Goal: Task Accomplishment & Management: Manage account settings

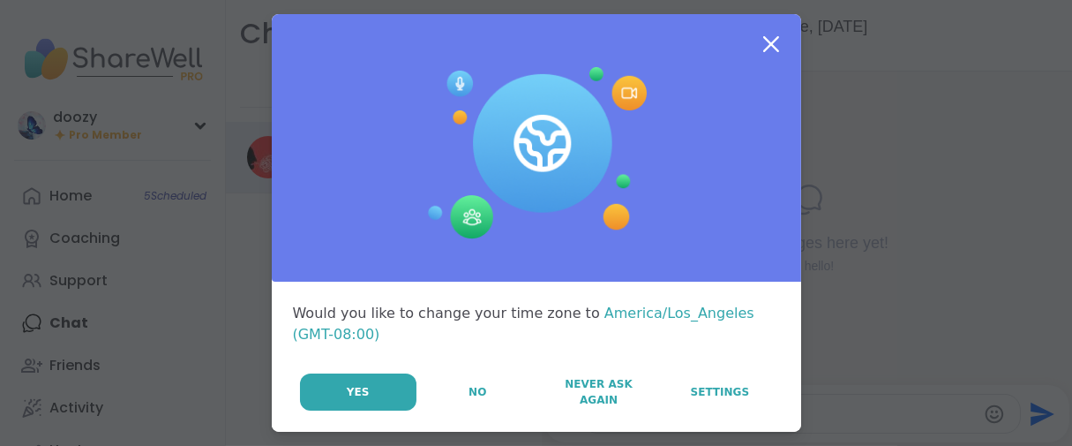
click at [431, 410] on button "No" at bounding box center [477, 391] width 119 height 37
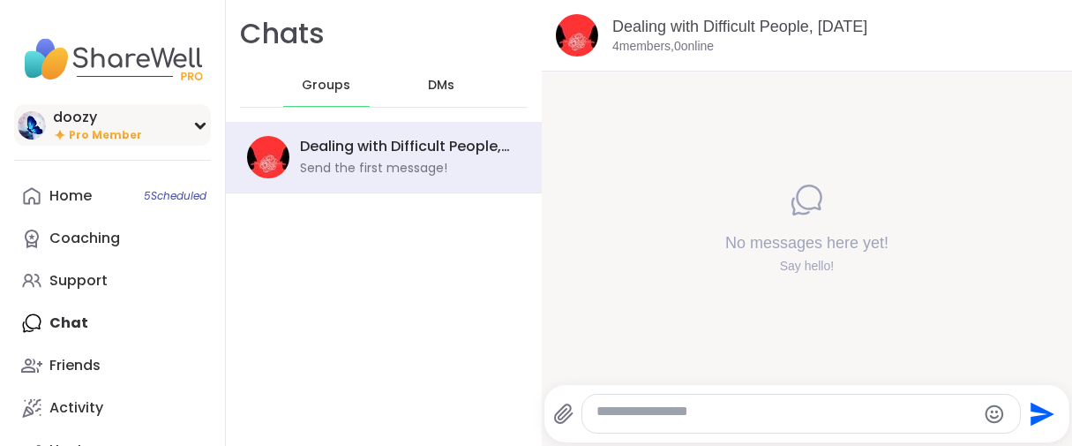
click at [119, 143] on span "Pro Member" at bounding box center [105, 135] width 73 height 15
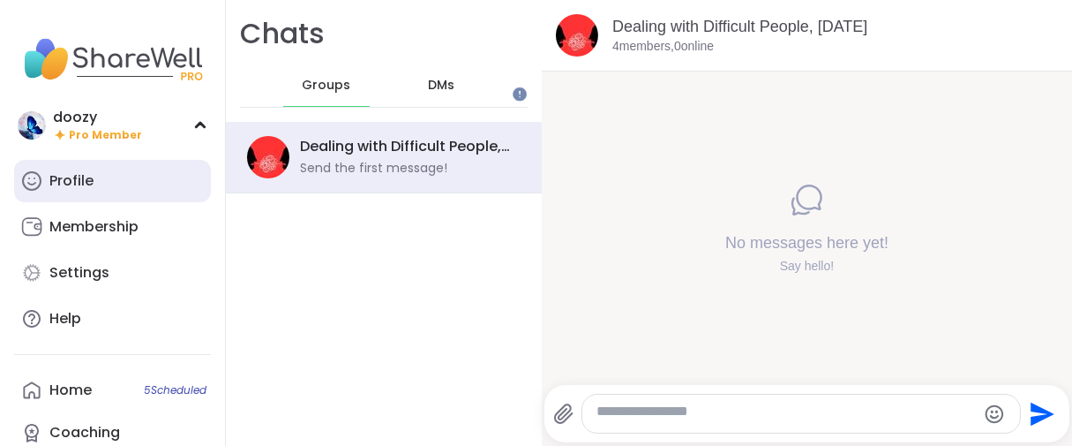
click at [104, 202] on link "Profile" at bounding box center [112, 181] width 197 height 42
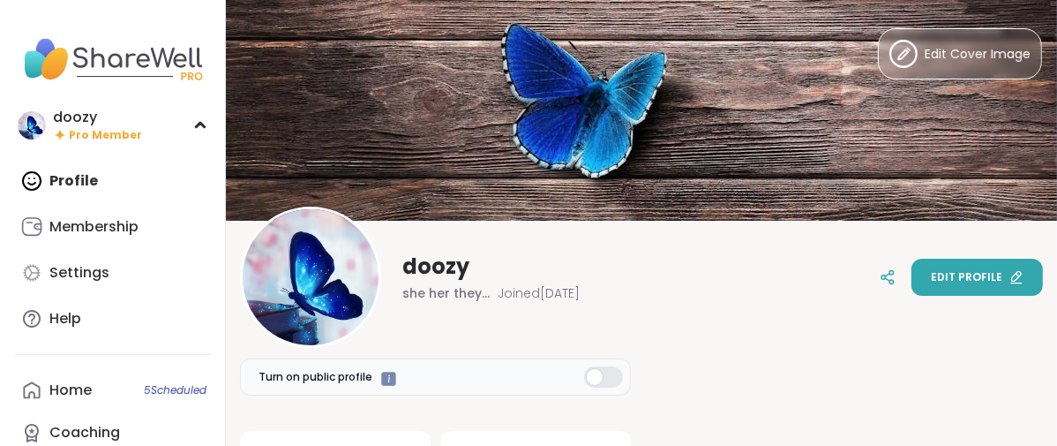
click at [930, 289] on button "Edit profile" at bounding box center [976, 277] width 131 height 37
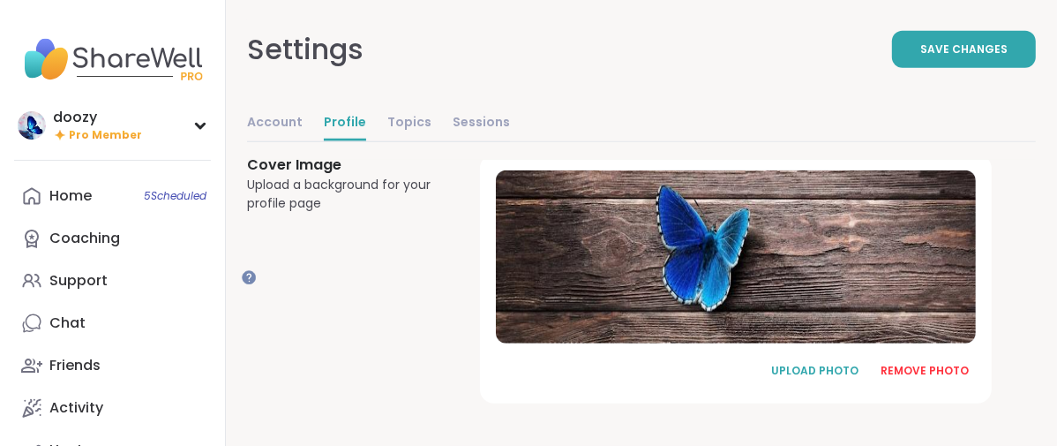
scroll to position [1402, 0]
click at [957, 364] on div "REMOVE PHOTO" at bounding box center [924, 371] width 88 height 16
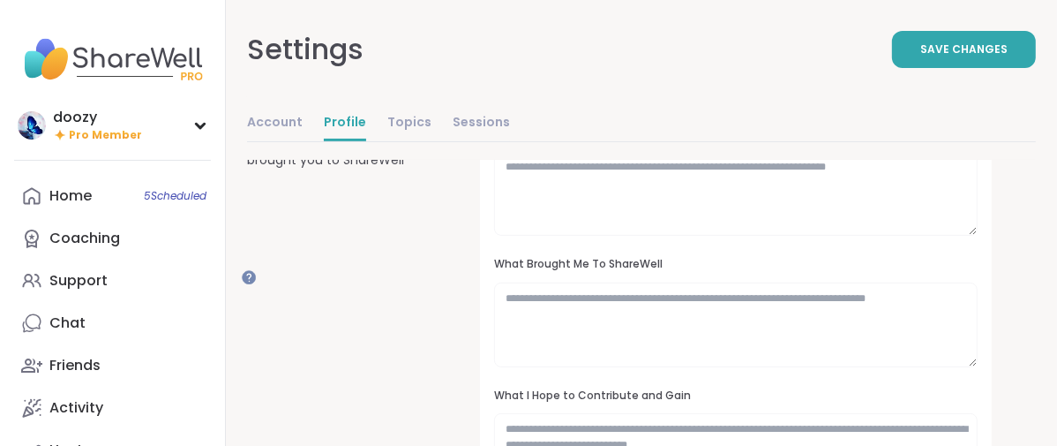
scroll to position [0, 0]
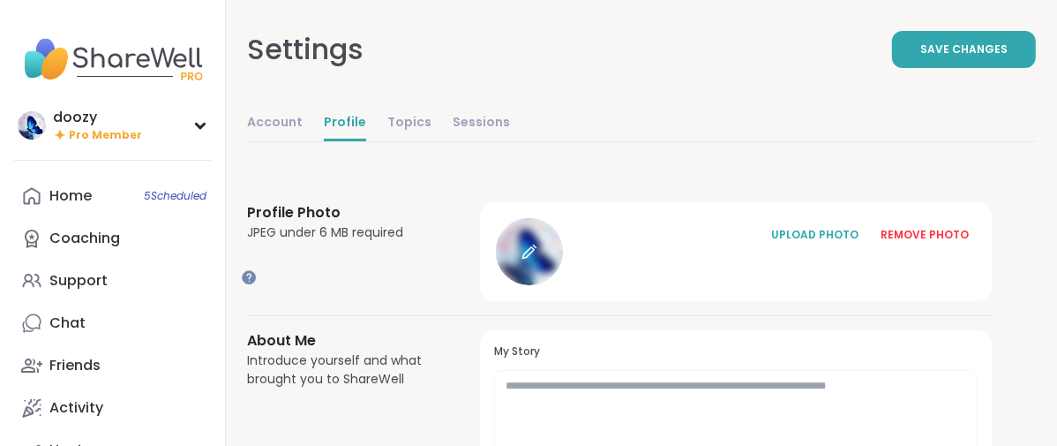
click at [563, 285] on div at bounding box center [529, 251] width 67 height 67
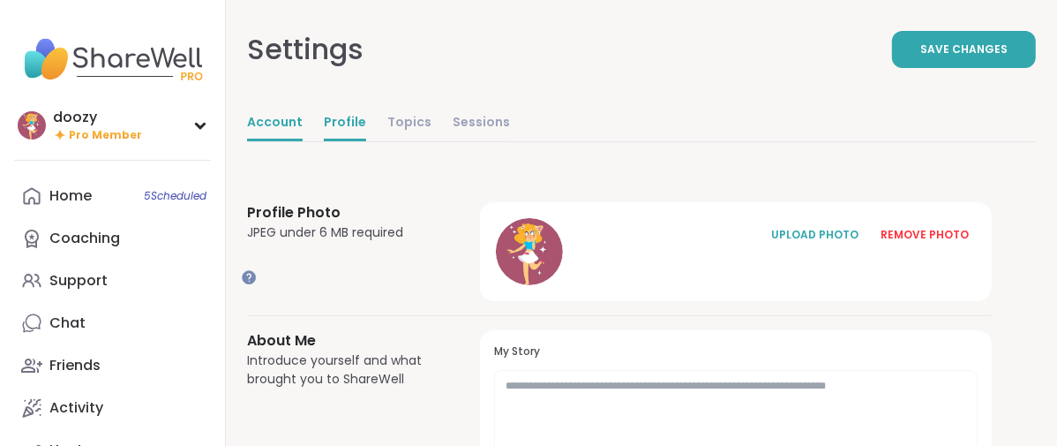
click at [303, 141] on link "Account" at bounding box center [275, 123] width 56 height 35
select select "**"
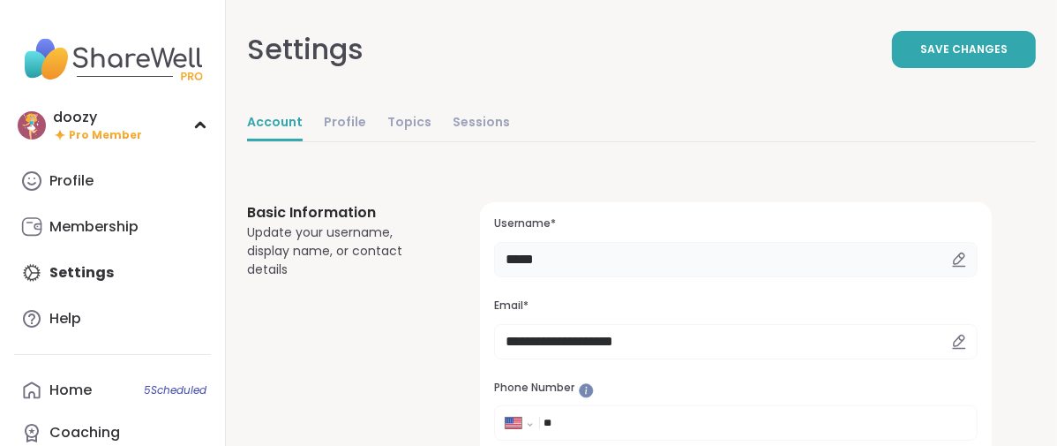
click at [659, 277] on input "*****" at bounding box center [735, 259] width 483 height 35
type input "*"
type input "******"
click at [988, 57] on span "Save Changes" at bounding box center [963, 49] width 87 height 16
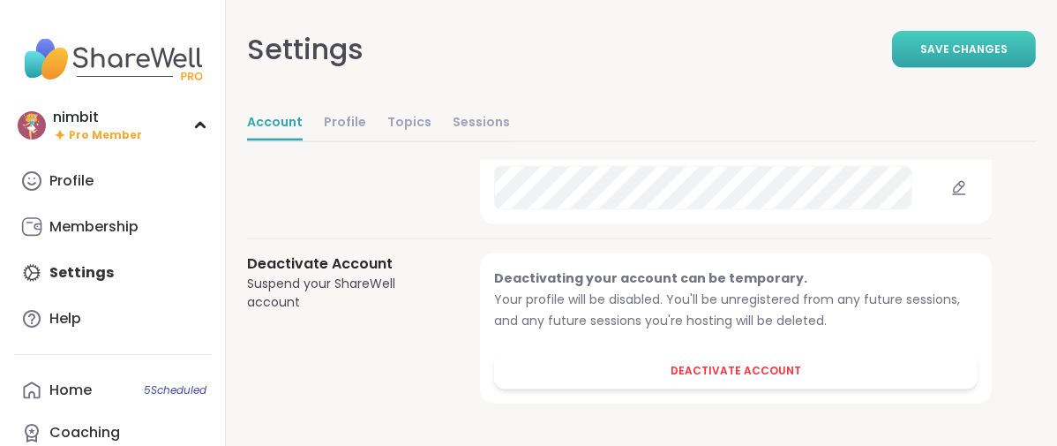
scroll to position [2280, 0]
click at [366, 141] on link "Profile" at bounding box center [345, 123] width 42 height 35
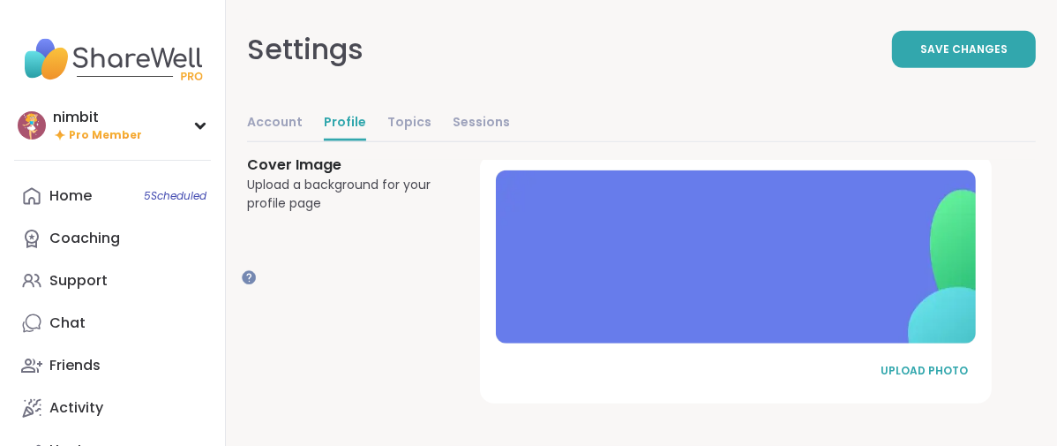
scroll to position [1396, 0]
click at [965, 363] on div "UPLOAD PHOTO" at bounding box center [924, 371] width 88 height 16
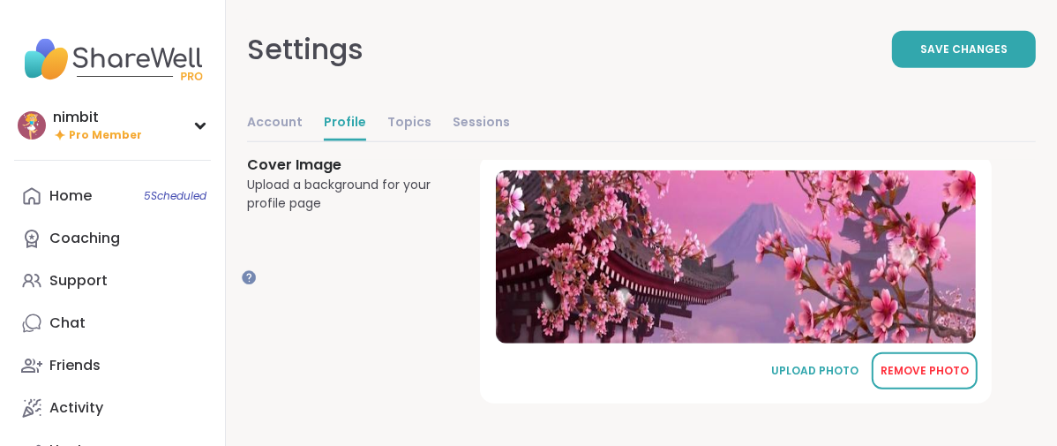
click at [938, 366] on div "REMOVE PHOTO" at bounding box center [924, 371] width 88 height 16
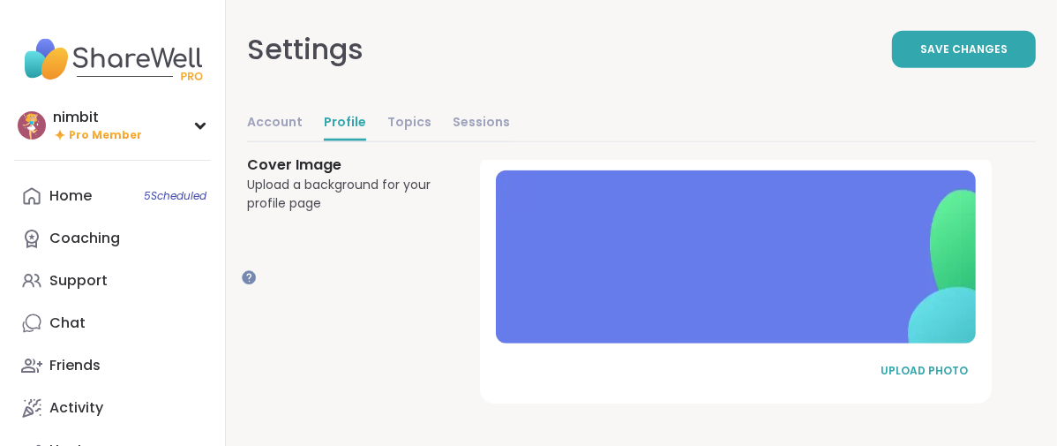
click at [938, 366] on button "UPLOAD PHOTO" at bounding box center [925, 370] width 106 height 37
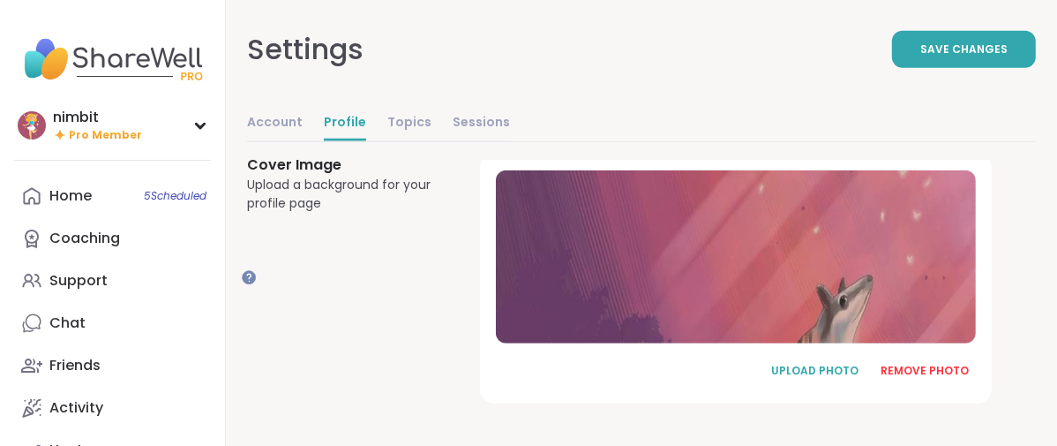
scroll to position [1298, 0]
click at [94, 143] on span "Pro Member" at bounding box center [105, 135] width 73 height 15
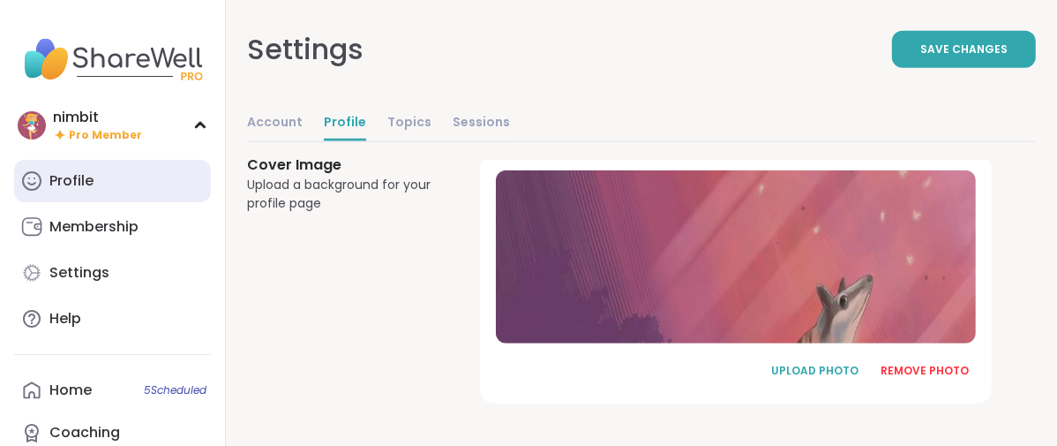
click at [94, 191] on div "Profile" at bounding box center [71, 180] width 44 height 19
